Goal: Obtain resource: Download file/media

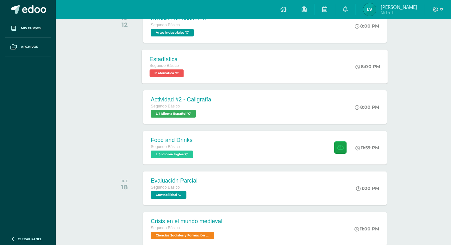
scroll to position [169, 0]
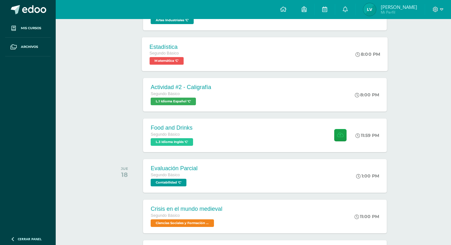
click at [179, 61] on span "Matemática 'C'" at bounding box center [167, 61] width 34 height 8
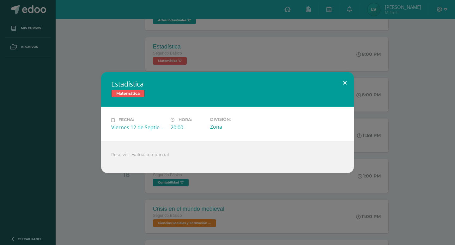
click at [345, 84] on button at bounding box center [345, 83] width 18 height 22
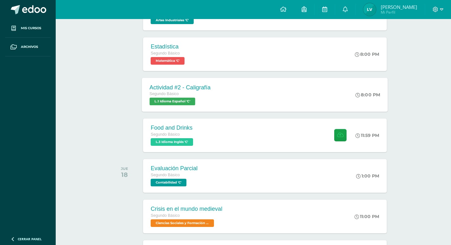
click at [198, 98] on div "Segundo Básico L.1 Idioma Español 'C'" at bounding box center [180, 97] width 61 height 15
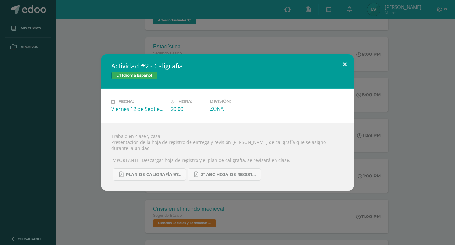
click at [350, 69] on button at bounding box center [345, 65] width 18 height 22
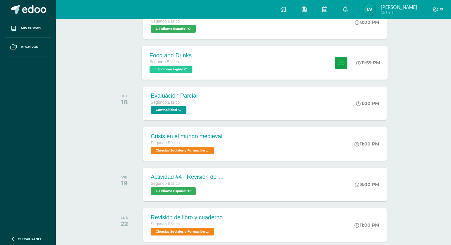
scroll to position [253, 0]
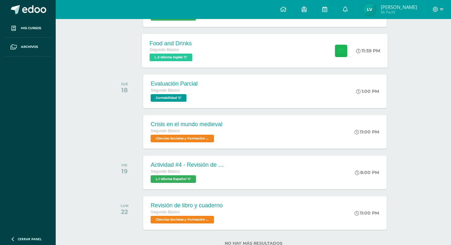
click at [344, 56] on button at bounding box center [341, 50] width 12 height 12
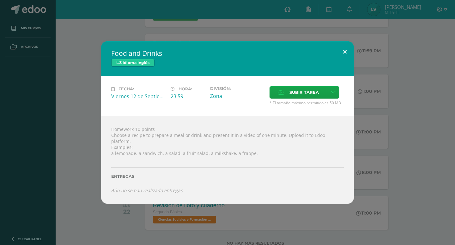
click at [347, 56] on button at bounding box center [345, 52] width 18 height 22
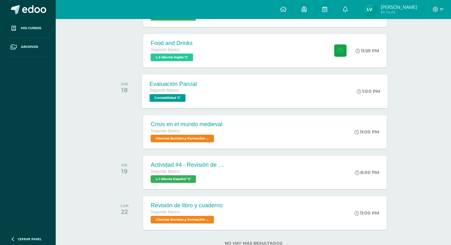
click at [175, 94] on span "Contabilidad 'C'" at bounding box center [168, 98] width 36 height 8
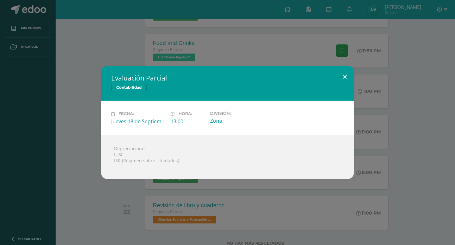
click at [343, 80] on button at bounding box center [345, 77] width 18 height 22
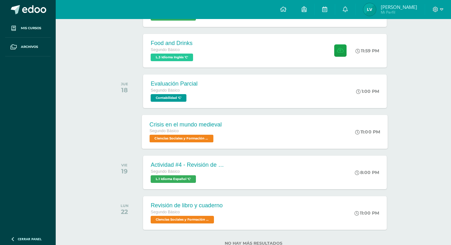
click at [197, 133] on div "Segundo Básico" at bounding box center [186, 130] width 72 height 7
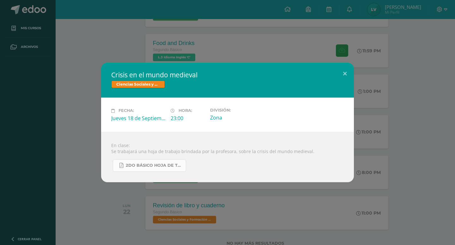
click at [171, 161] on link "2do Básico hoja de trabajo.pdf" at bounding box center [149, 165] width 73 height 12
click at [340, 71] on button at bounding box center [345, 74] width 18 height 22
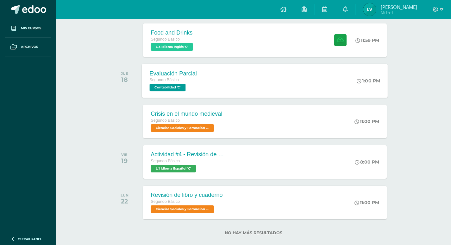
scroll to position [274, 0]
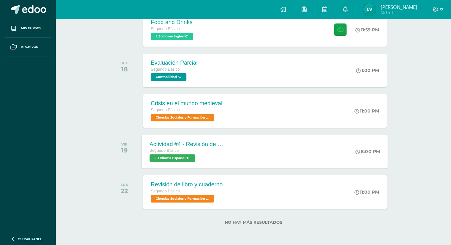
click at [190, 157] on span "L.1 Idioma Español 'C'" at bounding box center [173, 158] width 46 height 8
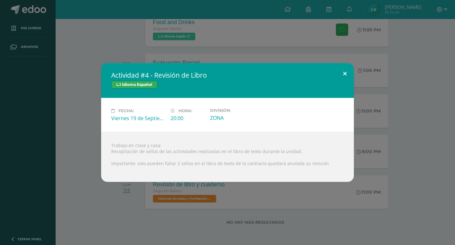
click at [342, 76] on button at bounding box center [345, 74] width 18 height 22
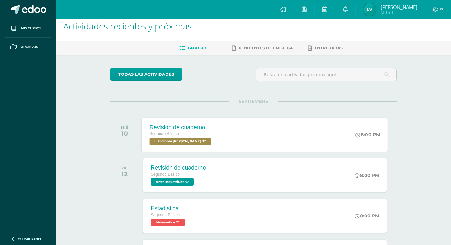
scroll to position [0, 0]
